Goal: Find specific page/section

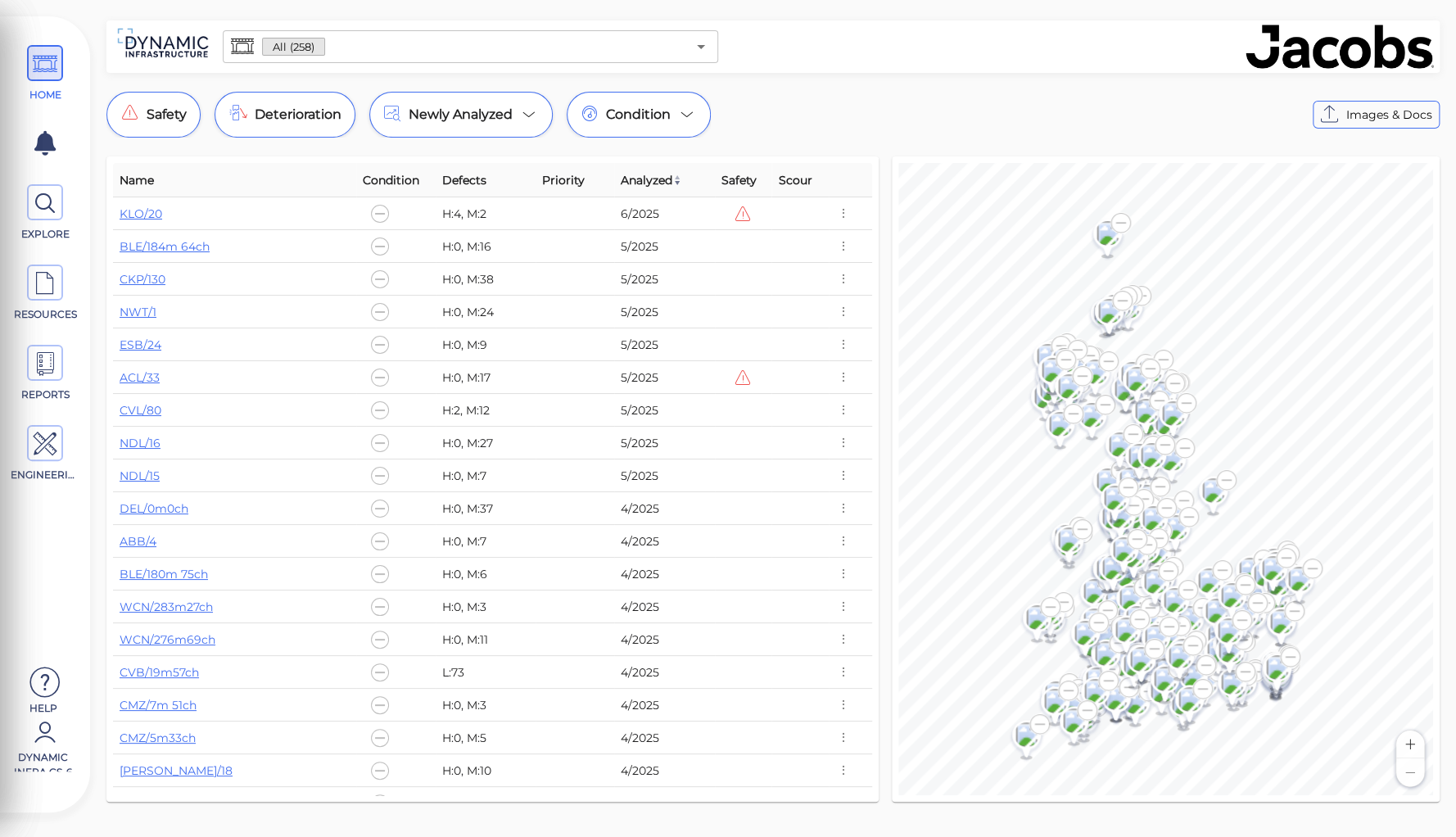
click at [344, 52] on input "text" at bounding box center [505, 46] width 361 height 23
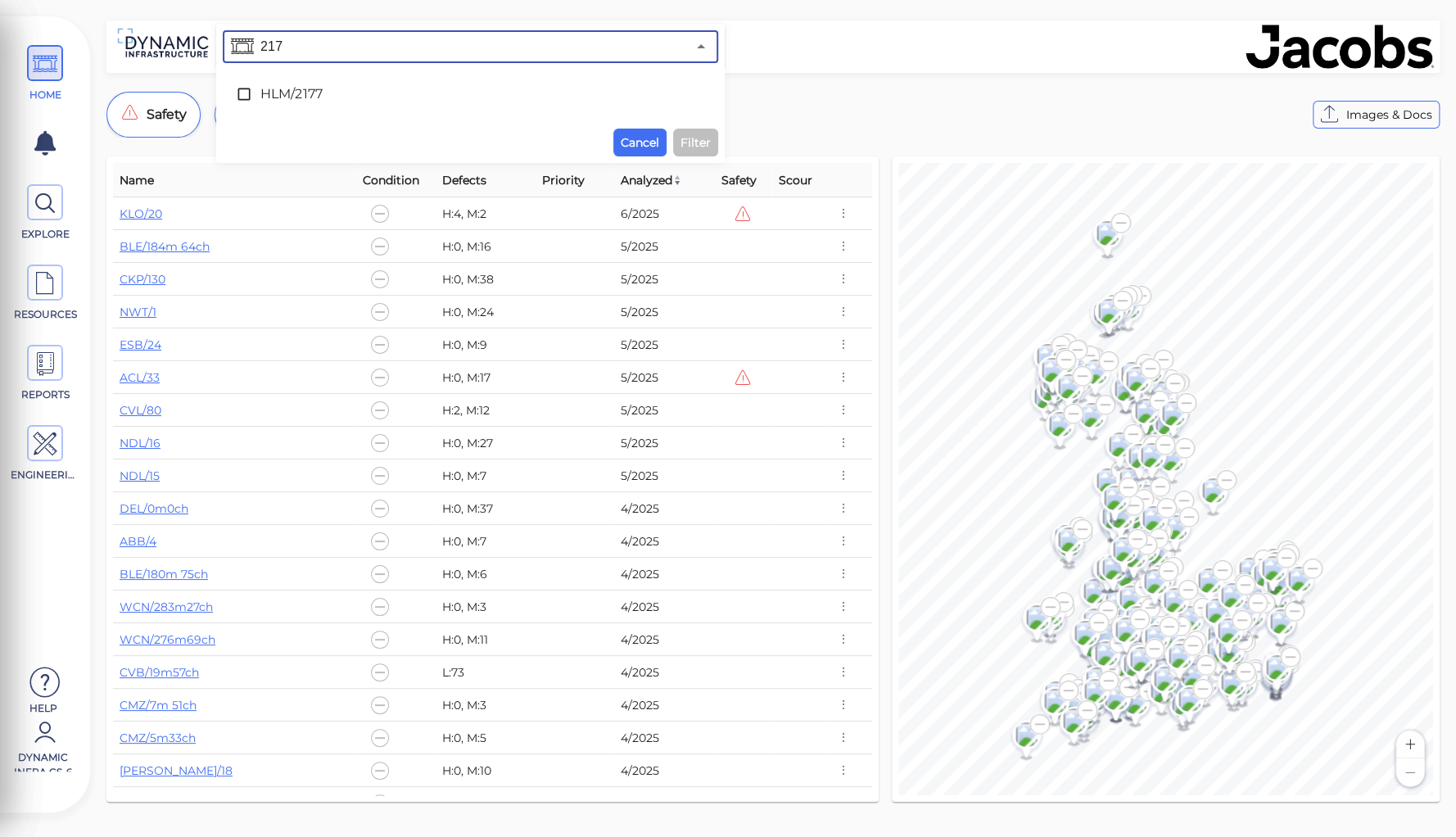
type input "2177"
click at [307, 95] on span "HLM/2177" at bounding box center [471, 94] width 420 height 20
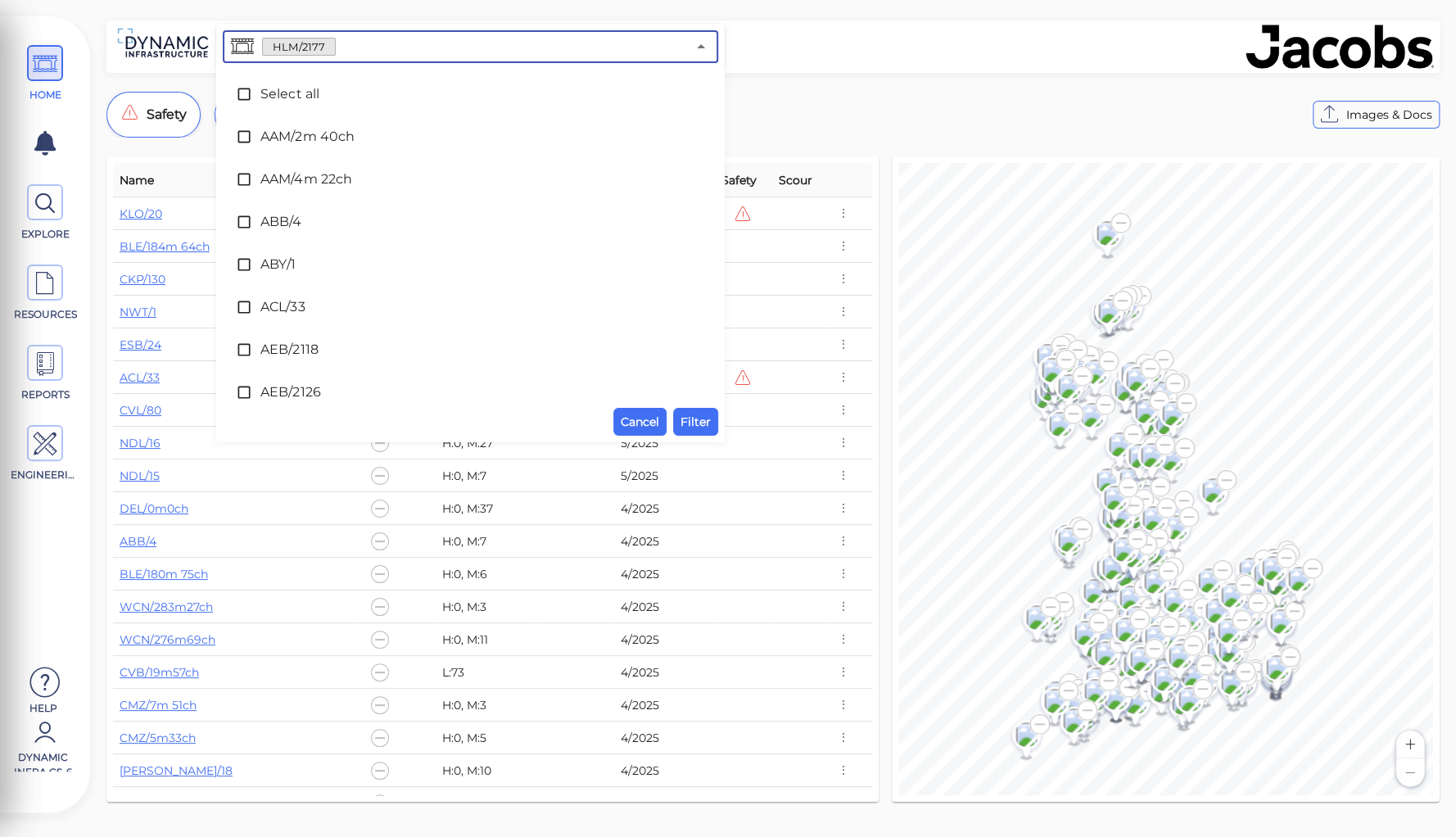
scroll to position [4867, 0]
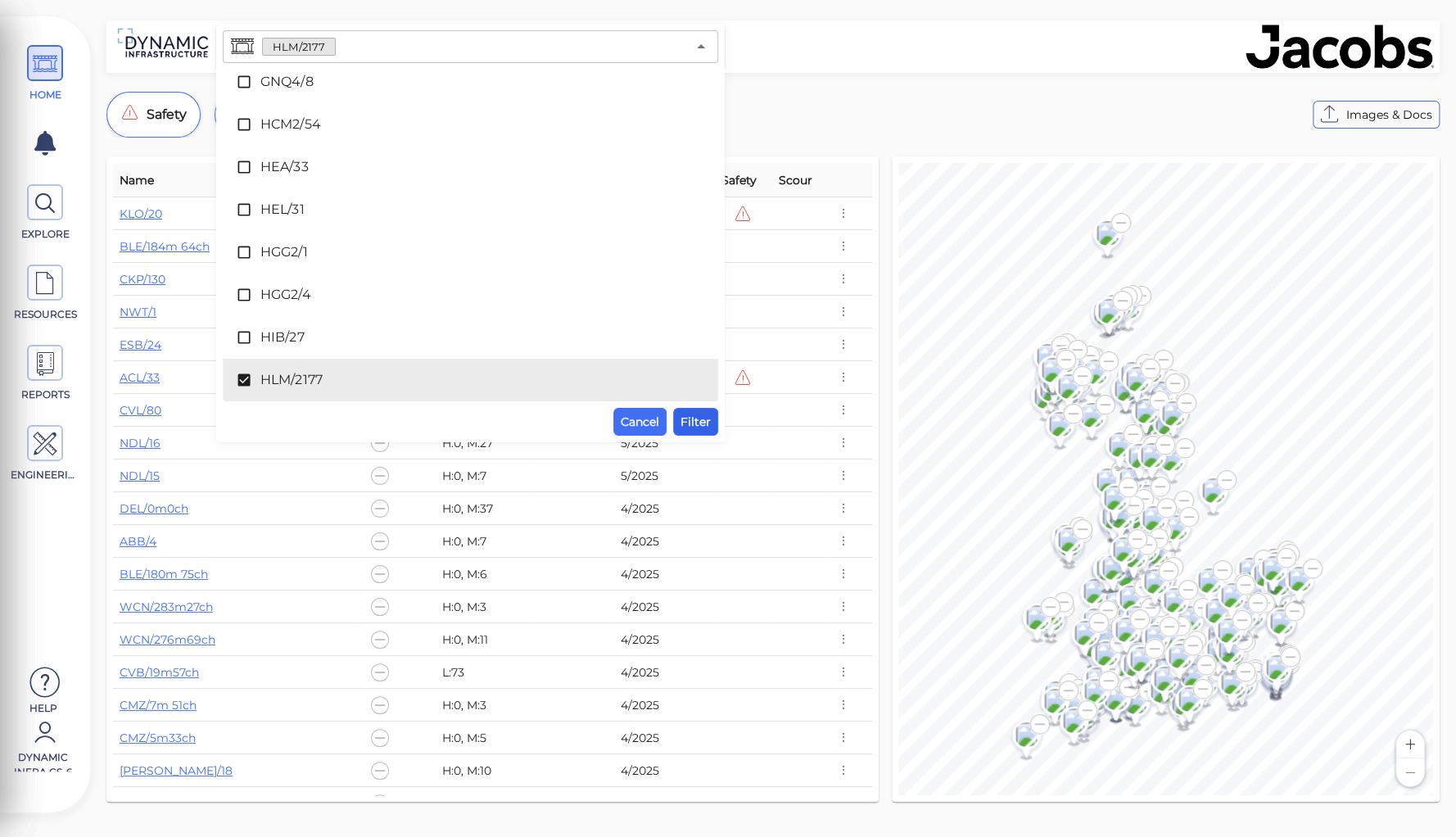
click at [704, 422] on span "Filter" at bounding box center [696, 422] width 31 height 20
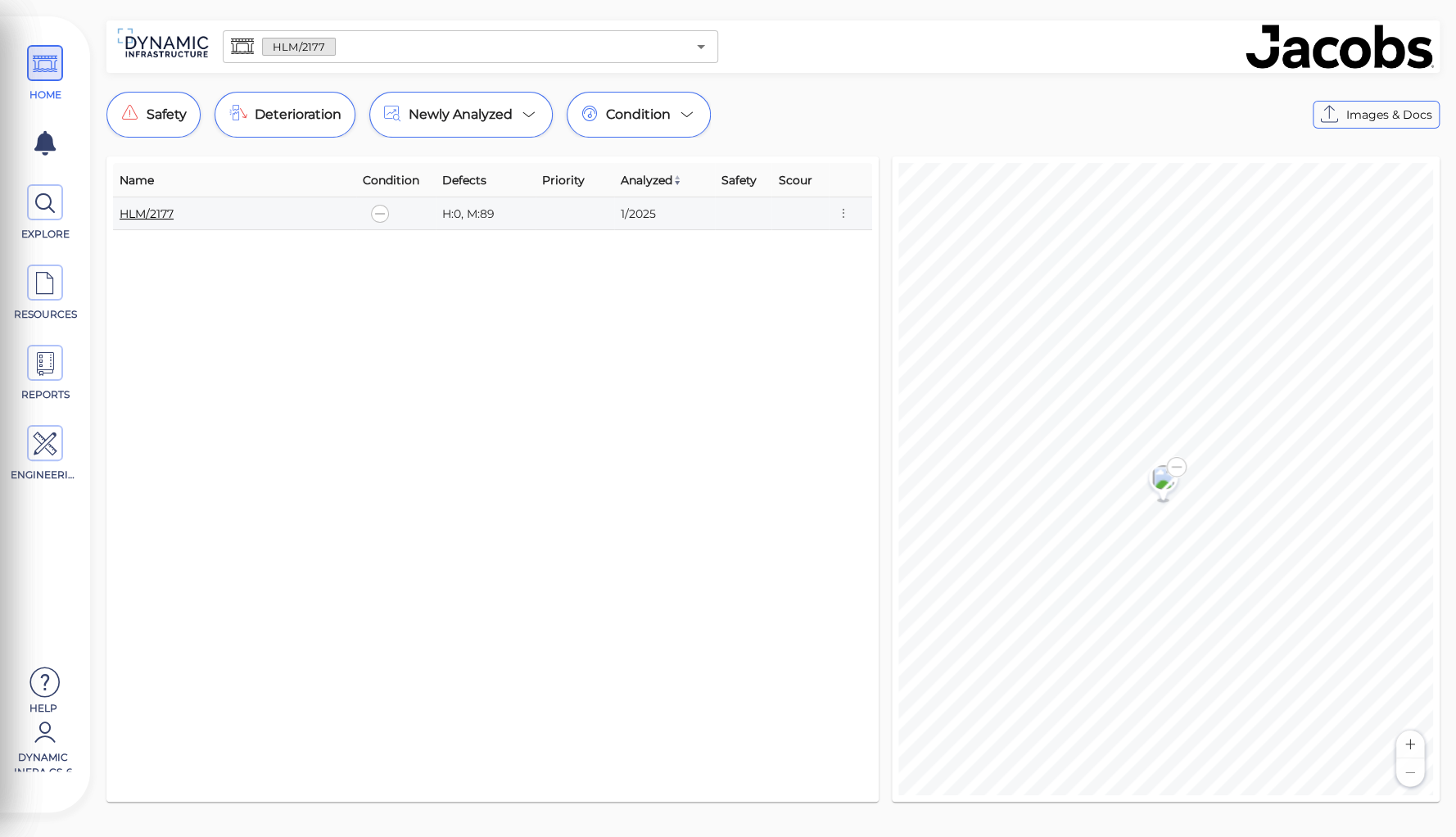
click at [147, 209] on link "HLM/2177" at bounding box center [146, 213] width 54 height 15
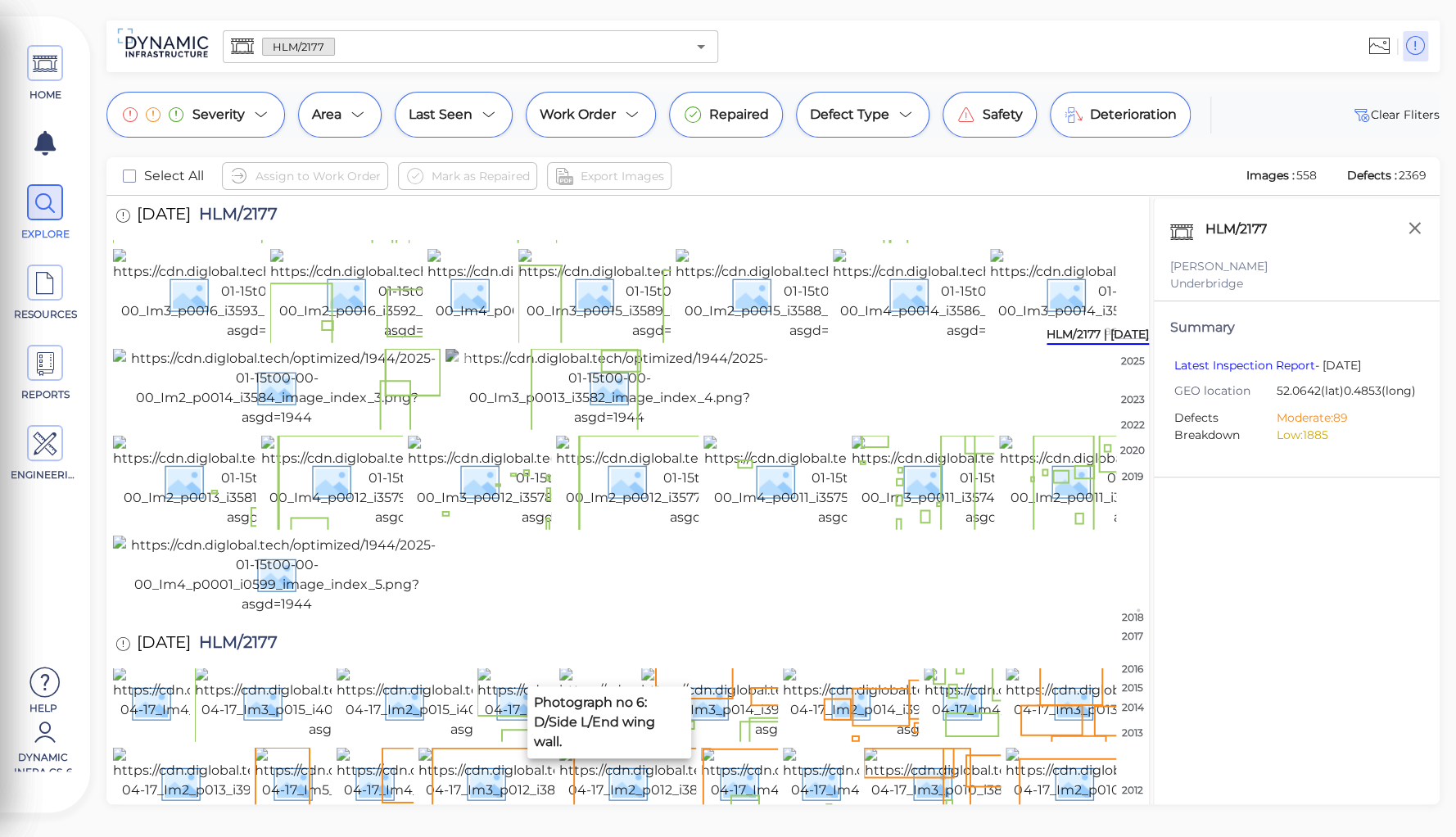
scroll to position [2886, 0]
